Goal: Check status: Check status

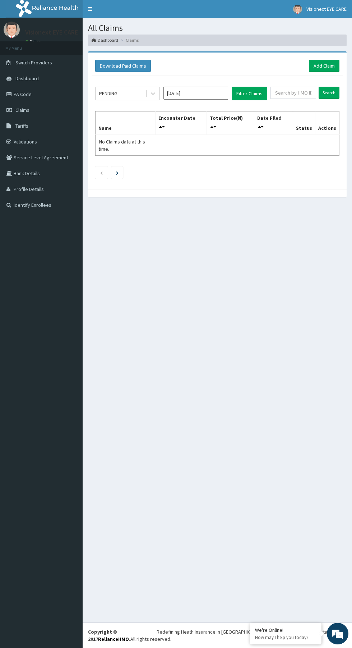
click at [48, 98] on link "PA Code" at bounding box center [41, 94] width 83 height 16
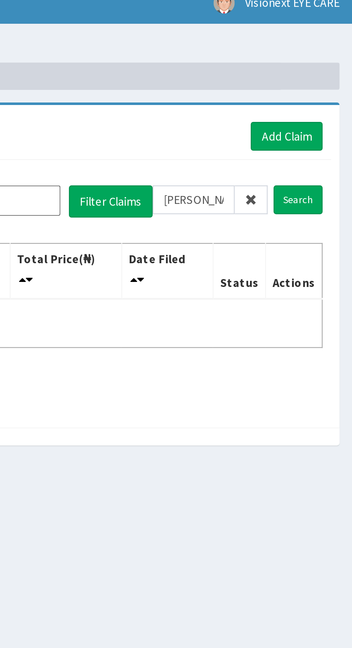
type input "ELI/10114/A"
click at [330, 92] on input "Search" at bounding box center [329, 93] width 21 height 12
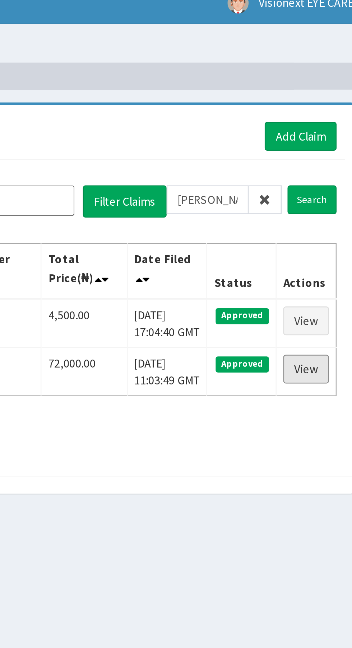
click at [329, 164] on link "View" at bounding box center [326, 165] width 19 height 12
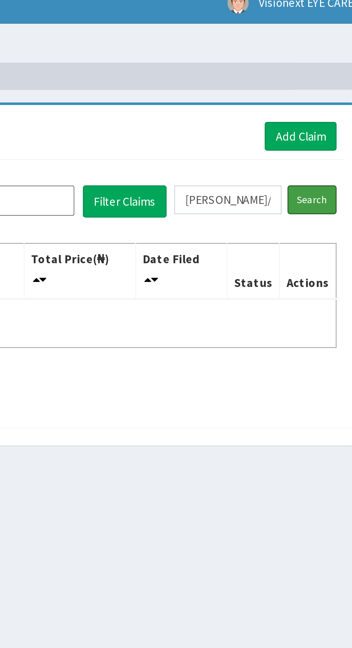
click at [328, 92] on input "Search" at bounding box center [329, 93] width 21 height 12
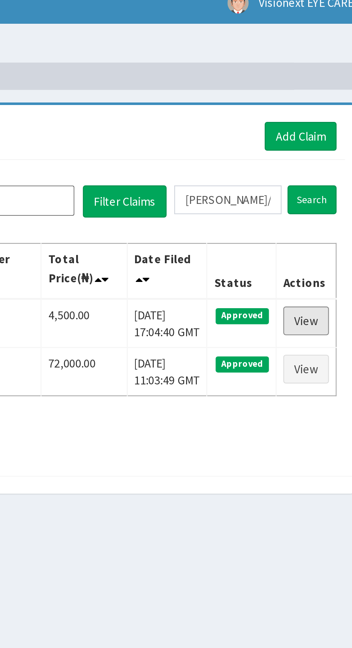
click at [329, 141] on link "View" at bounding box center [326, 144] width 19 height 12
